Goal: Information Seeking & Learning: Learn about a topic

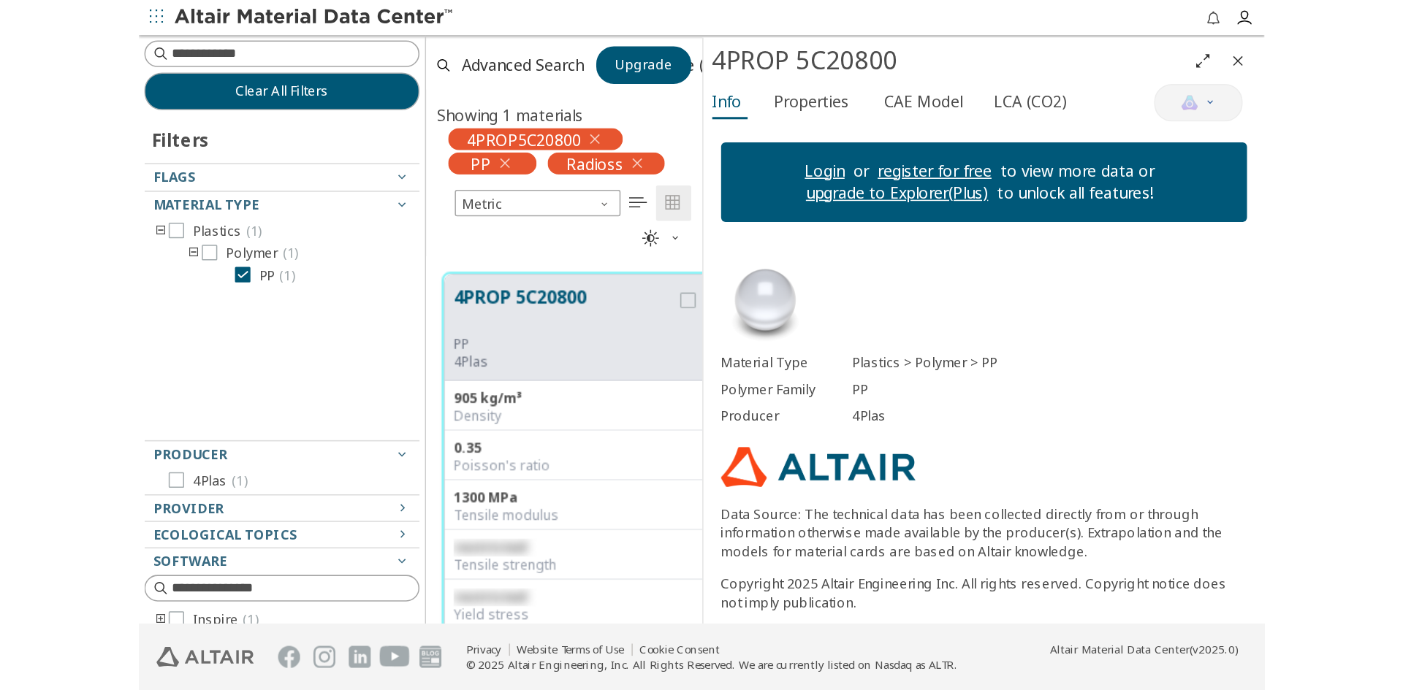
scroll to position [519, 500]
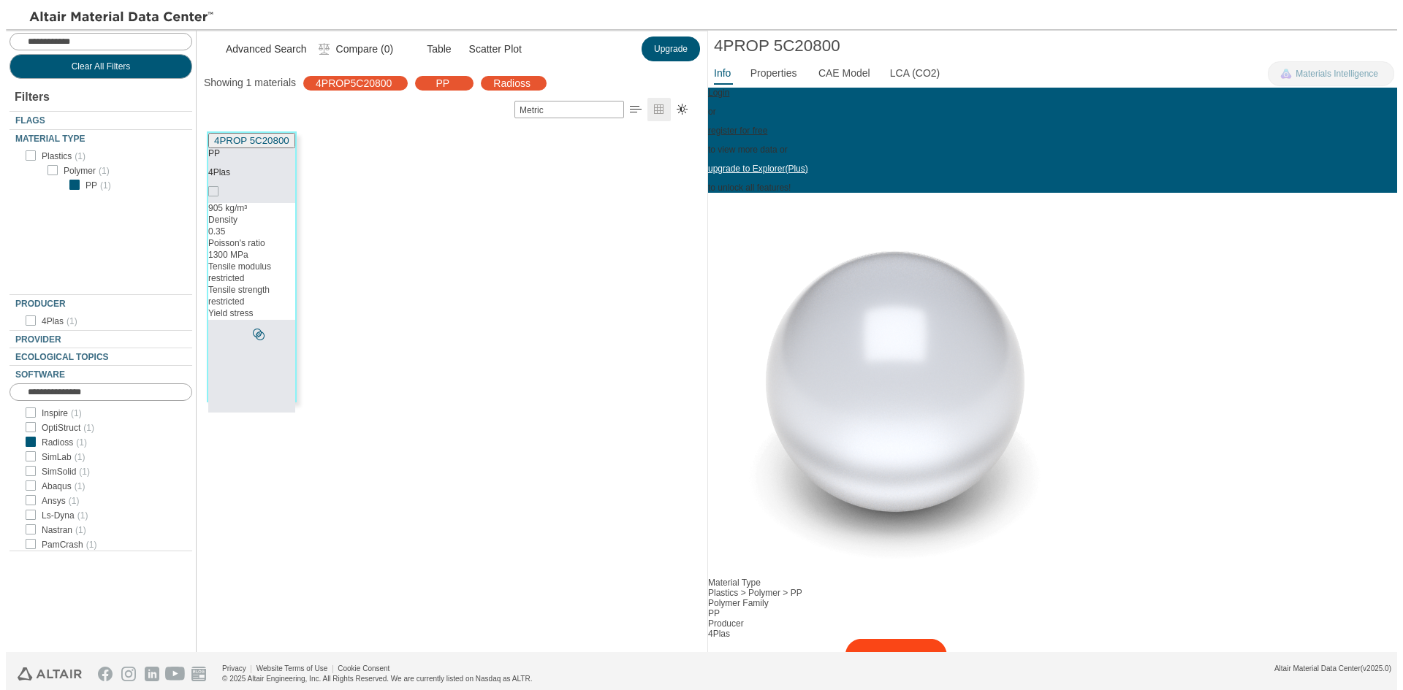
scroll to position [519, 500]
